Goal: Task Accomplishment & Management: Complete application form

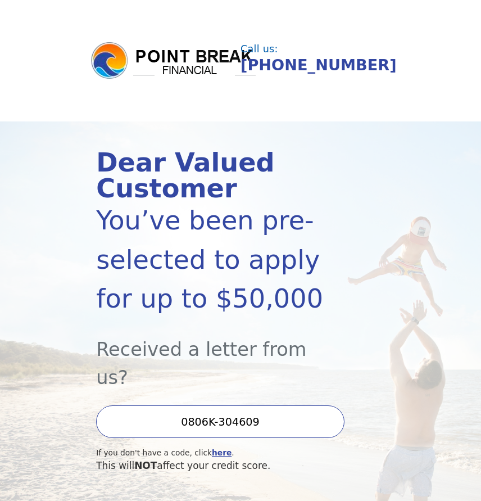
scroll to position [166, 0]
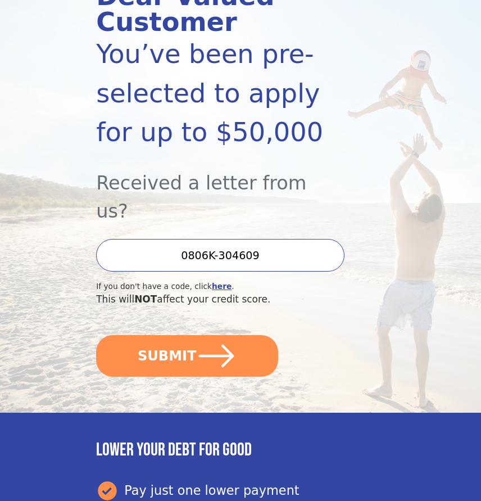
click at [215, 335] on icon "submit" at bounding box center [216, 355] width 40 height 40
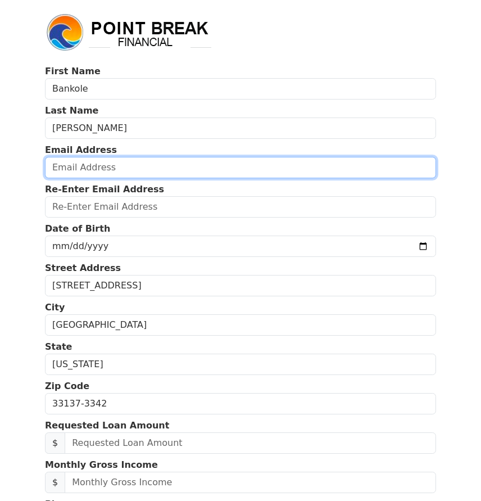
click at [145, 165] on input "email" at bounding box center [240, 167] width 391 height 21
type input "[EMAIL_ADDRESS][DOMAIN_NAME]"
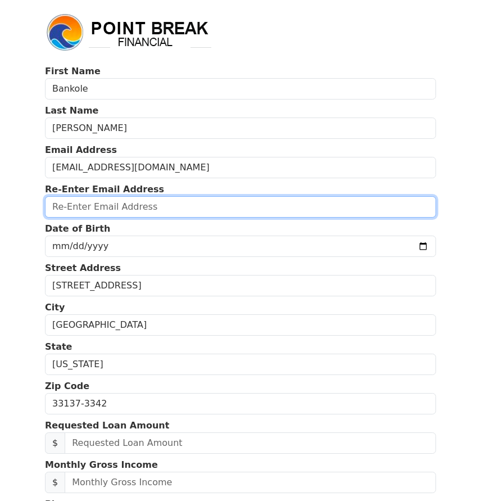
type input "[EMAIL_ADDRESS][DOMAIN_NAME]"
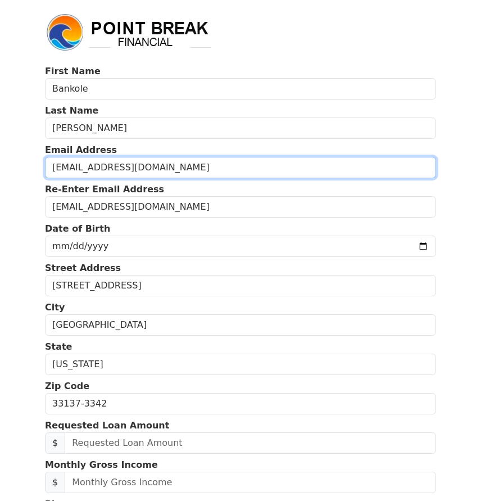
type input "[PHONE_NUMBER]"
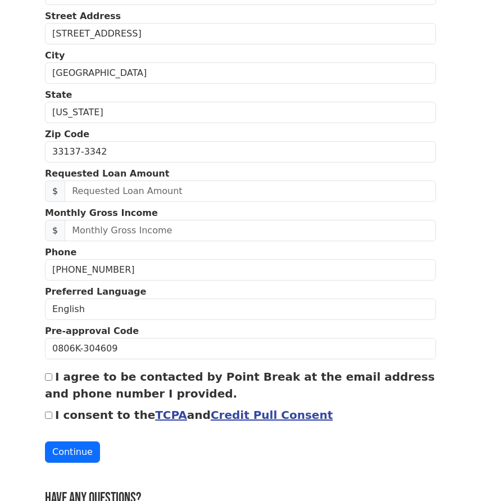
scroll to position [274, 0]
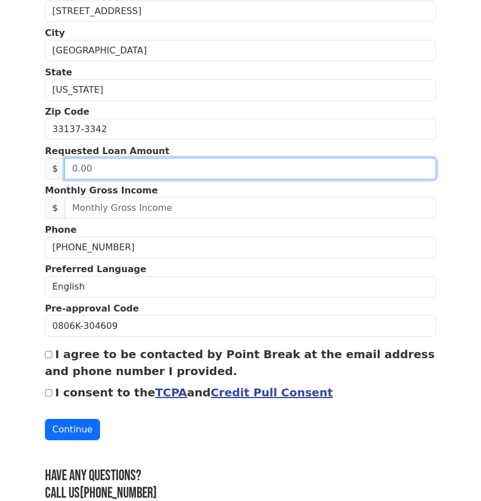
click at [153, 166] on input "text" at bounding box center [250, 168] width 371 height 21
type input "50,000.00"
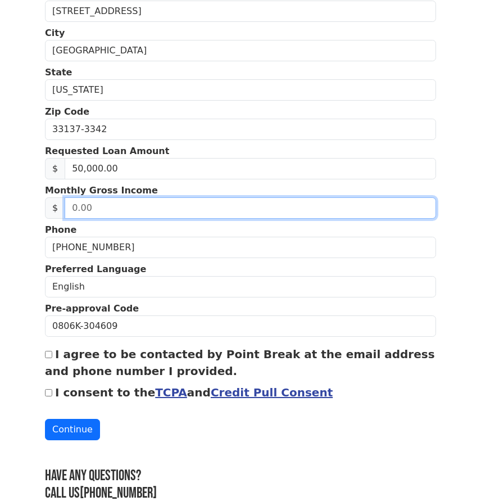
click at [146, 213] on input "text" at bounding box center [250, 207] width 371 height 21
type input "89,000.00"
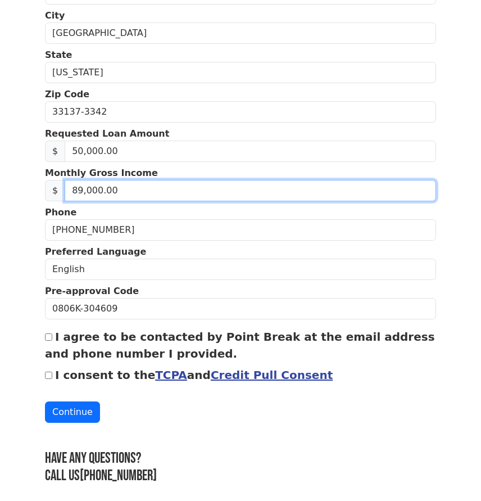
scroll to position [306, 0]
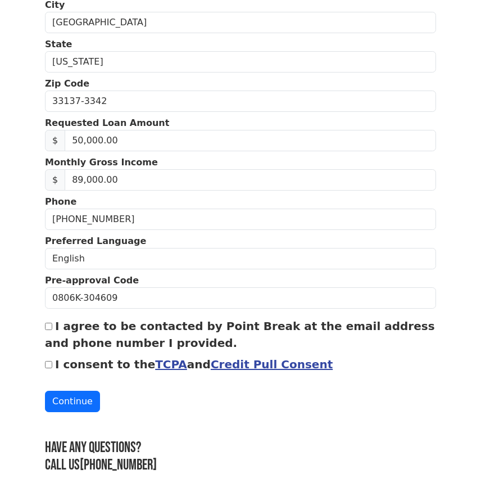
click at [51, 330] on div "I agree to be contacted by Point Break at the email address and phone number I …" at bounding box center [240, 334] width 391 height 34
click at [49, 326] on input "I agree to be contacted by Point Break at the email address and phone number I …" at bounding box center [48, 325] width 7 height 7
checkbox input "true"
click at [50, 367] on input "I consent to the TCPA and Credit Pull Consent" at bounding box center [48, 364] width 7 height 7
checkbox input "true"
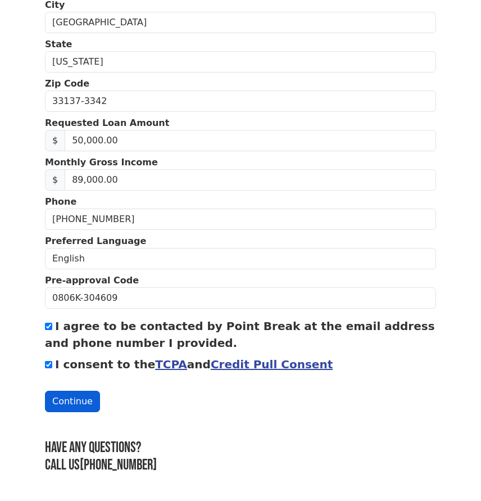
click at [60, 401] on button "Continue" at bounding box center [72, 400] width 55 height 21
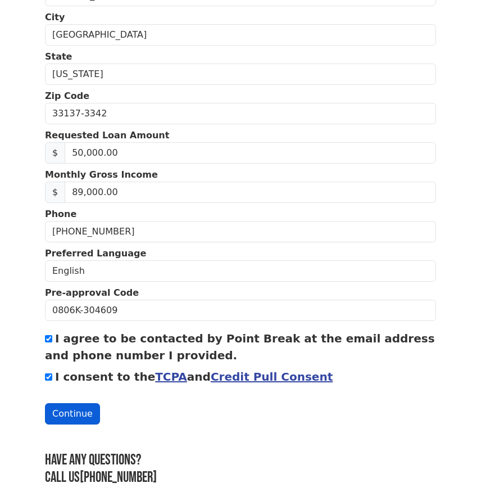
scroll to position [322, 0]
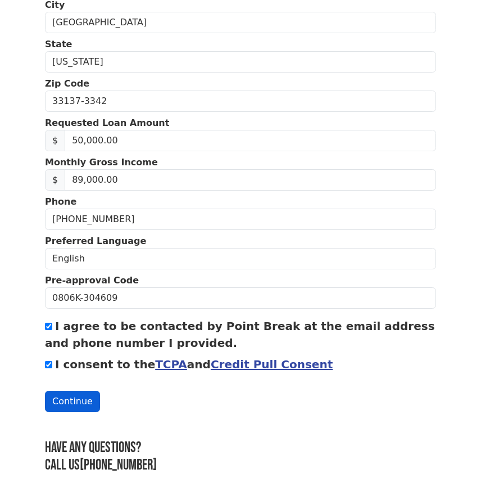
click at [71, 396] on button "Continue" at bounding box center [72, 400] width 55 height 21
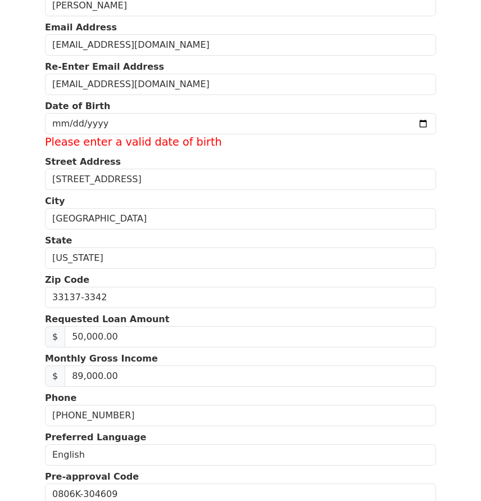
scroll to position [0, 0]
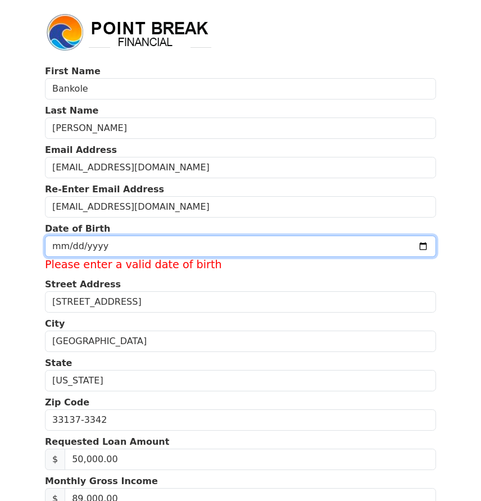
click at [101, 248] on input "date" at bounding box center [240, 245] width 391 height 21
click at [60, 248] on input "date" at bounding box center [240, 245] width 391 height 21
type input "[DATE]"
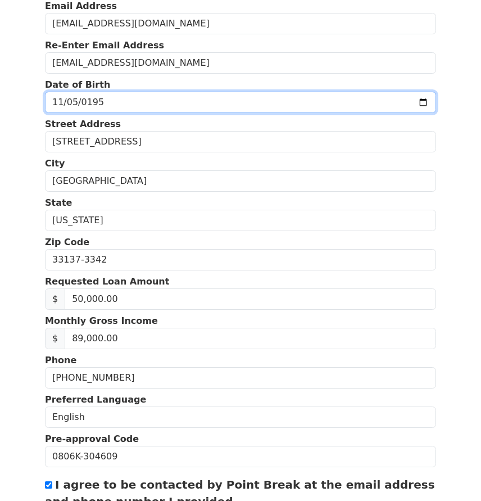
scroll to position [306, 0]
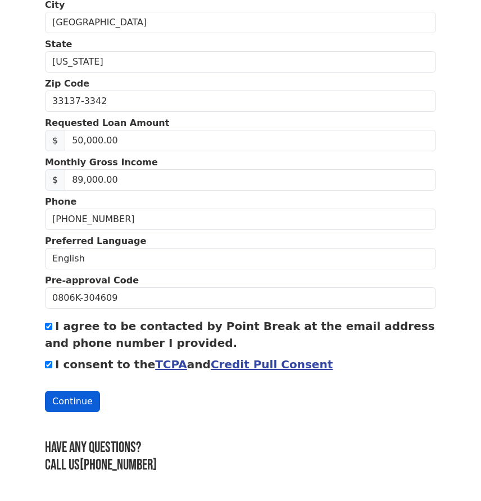
click at [50, 397] on button "Continue" at bounding box center [72, 400] width 55 height 21
